Goal: Task Accomplishment & Management: Use online tool/utility

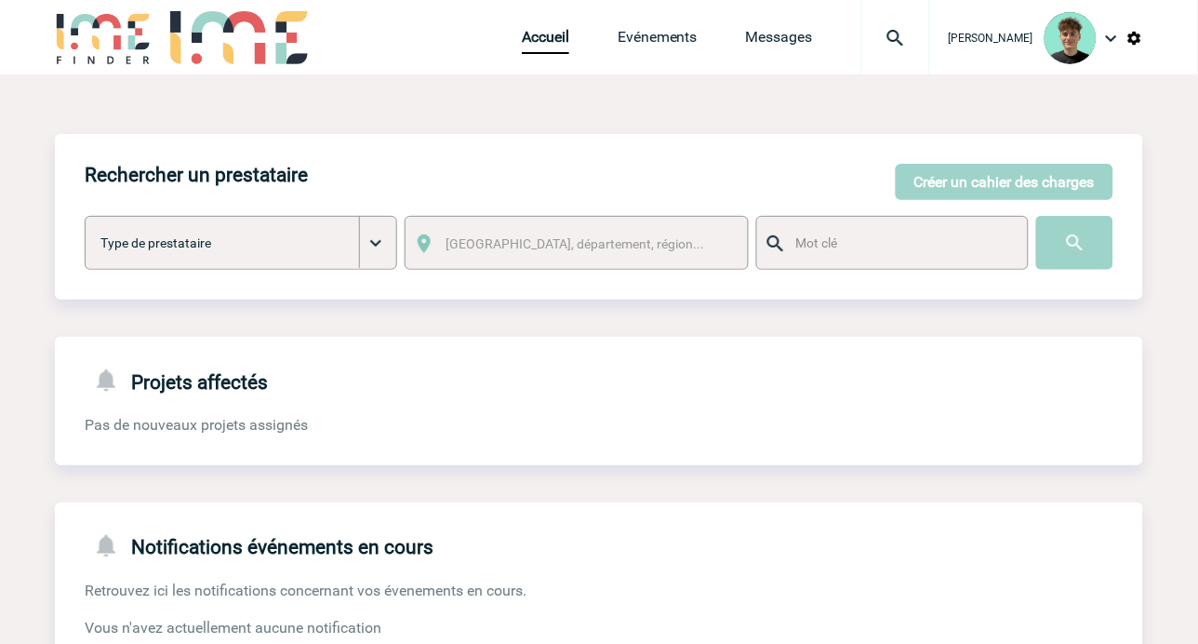
drag, startPoint x: 462, startPoint y: 130, endPoint x: 479, endPoint y: 126, distance: 17.4
click at [469, 127] on div "Rechercher un prestataire [PERSON_NAME] un cahier des charges [PERSON_NAME] un …" at bounding box center [599, 509] width 1089 height 871
drag, startPoint x: 443, startPoint y: 122, endPoint x: 615, endPoint y: 90, distance: 175.0
click at [456, 117] on div "Rechercher un prestataire [PERSON_NAME] un cahier des charges [PERSON_NAME] un …" at bounding box center [599, 509] width 1089 height 871
click at [909, 33] on img at bounding box center [895, 38] width 67 height 22
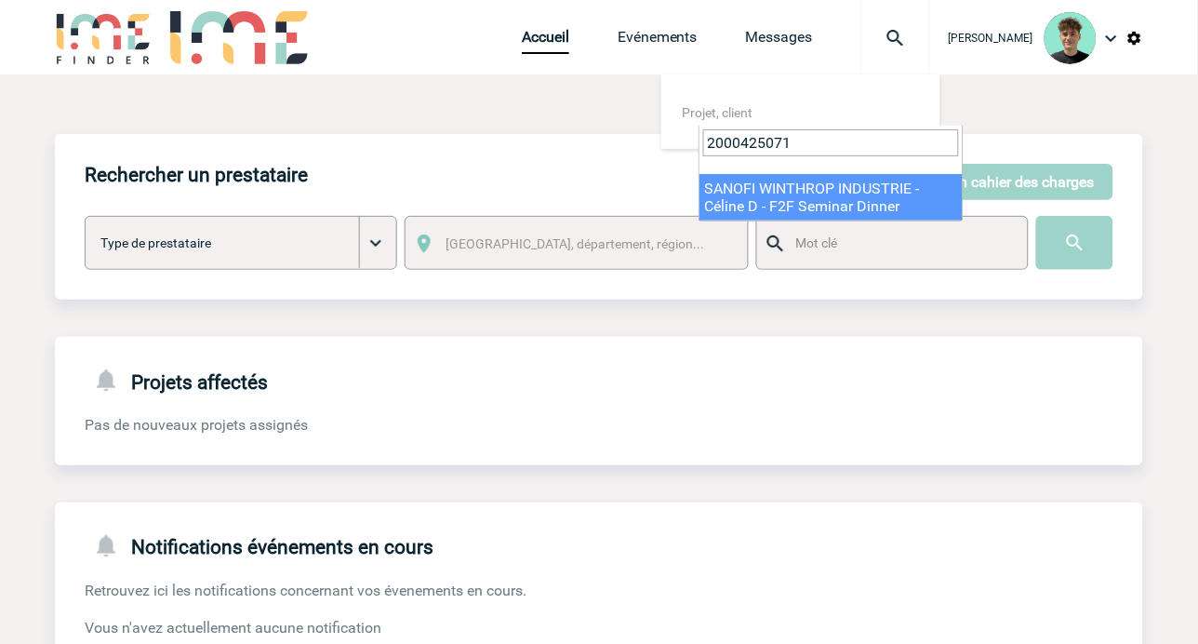
type input "2000425071"
select select "24572"
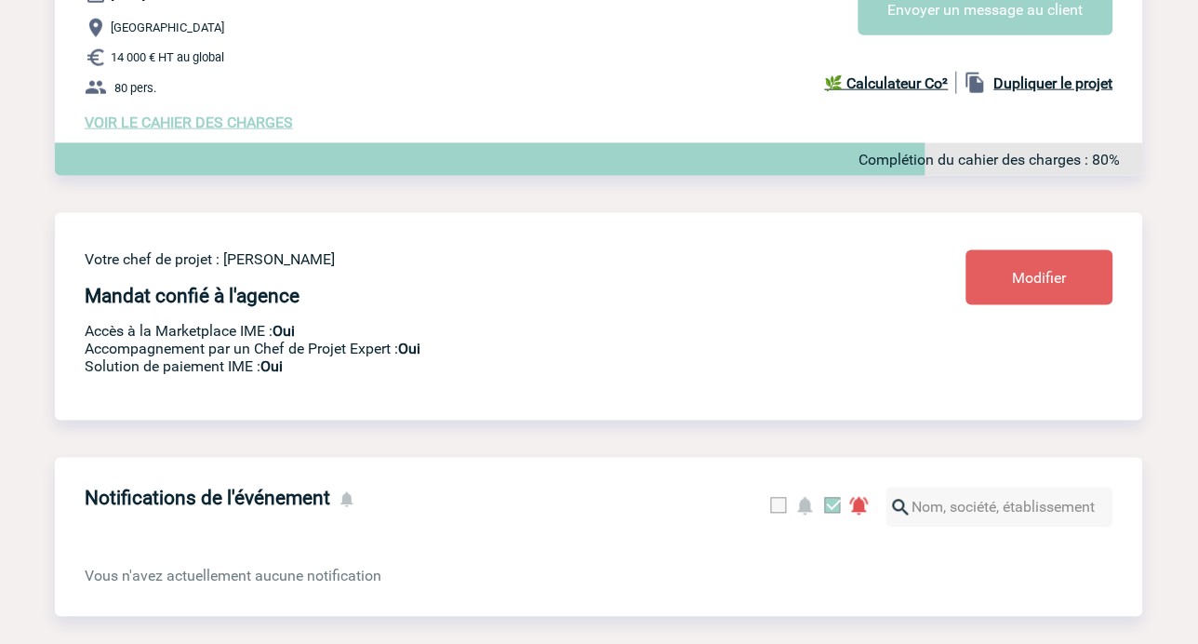
scroll to position [310, 0]
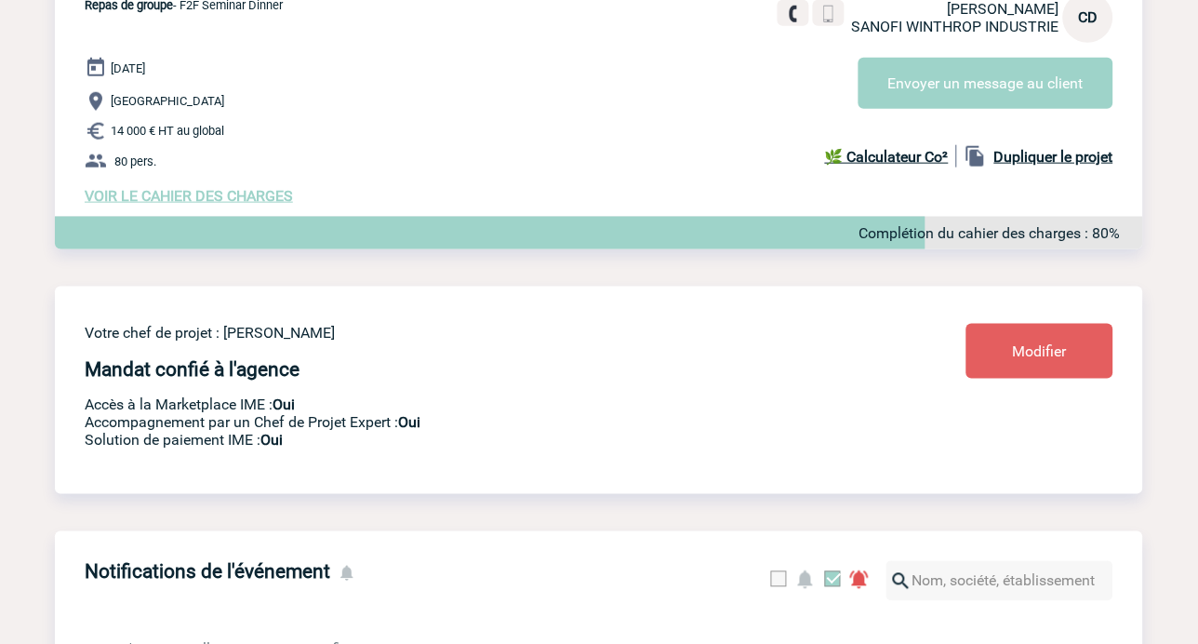
click at [233, 197] on span "VOIR LE CAHIER DES CHARGES" at bounding box center [189, 196] width 208 height 18
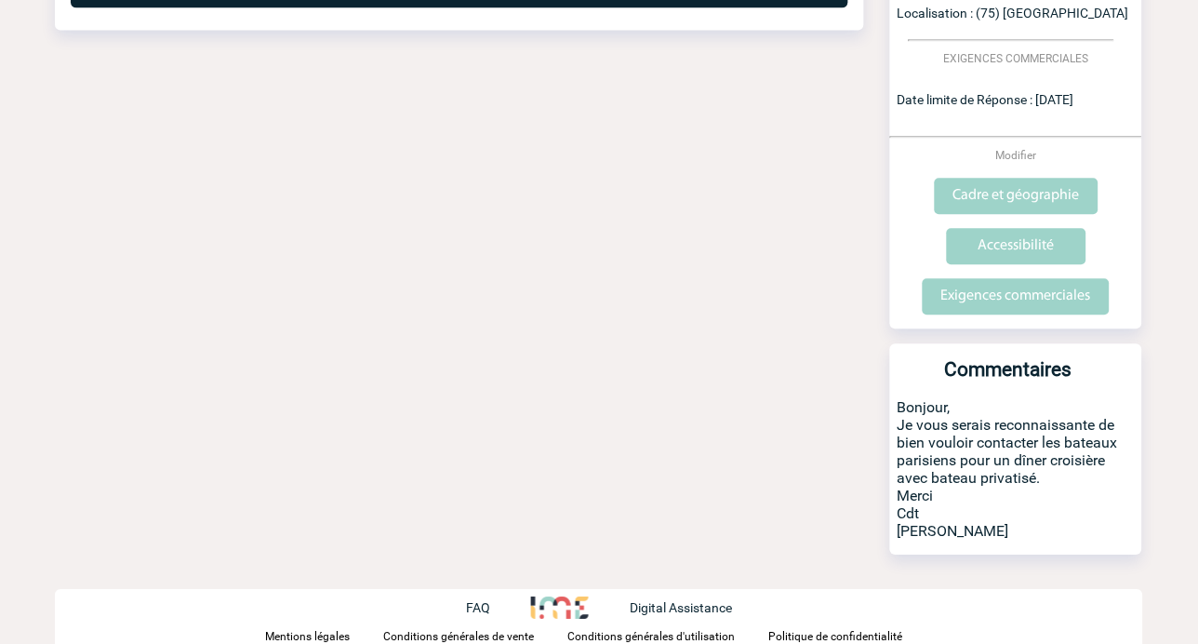
scroll to position [708, 0]
click at [442, 273] on div "Date limite de réponse le 04-08-2025 Retour à mon événement SANOFI WINTHROP IND…" at bounding box center [599, 15] width 1089 height 1257
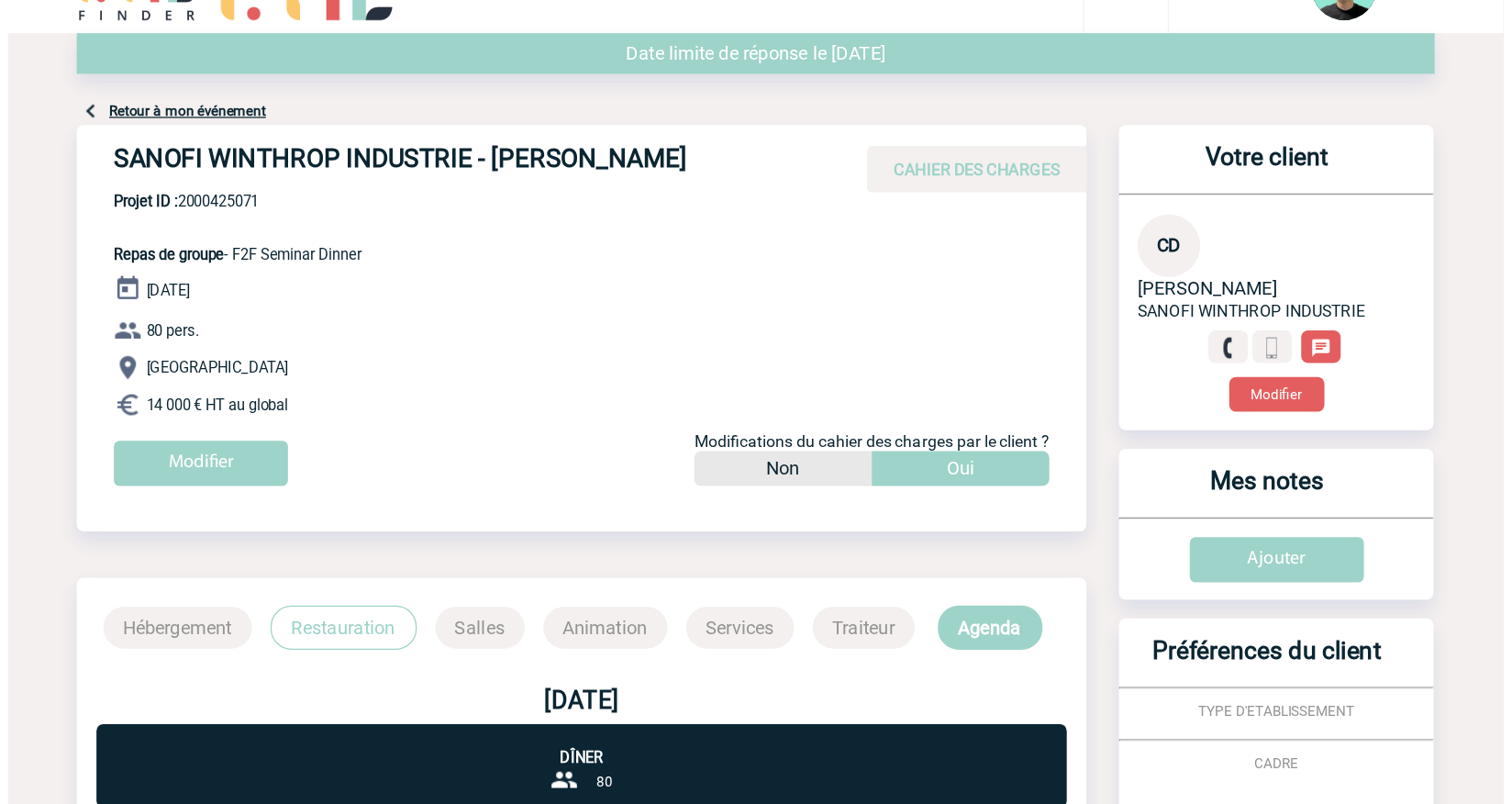
scroll to position [0, 0]
